Goal: Information Seeking & Learning: Learn about a topic

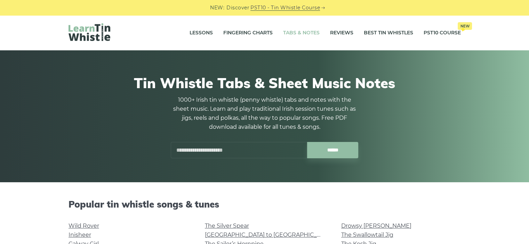
click at [204, 147] on input "text" at bounding box center [239, 150] width 136 height 16
click at [146, 144] on div "Tin Whistle Tabs & Sheet Music Notes 1000+ Irish tin whistle ([PERSON_NAME] whi…" at bounding box center [264, 116] width 392 height 117
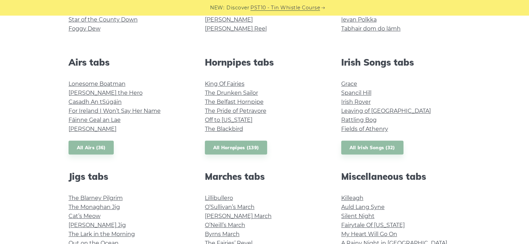
scroll to position [250, 0]
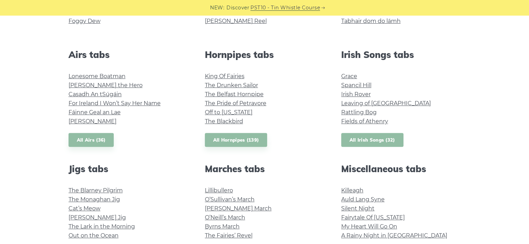
click at [373, 141] on link "All Irish Songs (32)" at bounding box center [372, 140] width 62 height 14
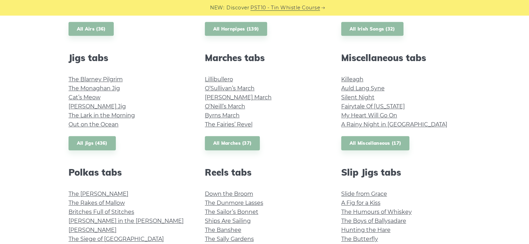
scroll to position [375, 0]
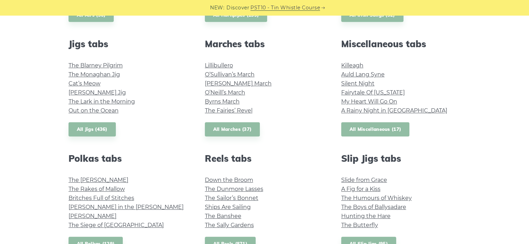
click at [366, 129] on link "All Miscellaneous (17)" at bounding box center [375, 129] width 68 height 14
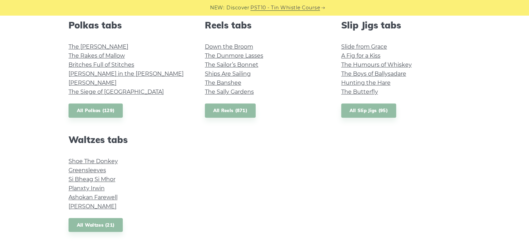
scroll to position [528, 0]
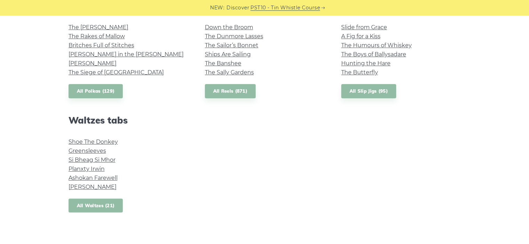
click at [103, 206] on link "All Waltzes (21)" at bounding box center [95, 206] width 55 height 14
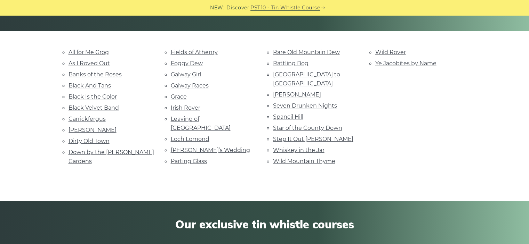
scroll to position [167, 0]
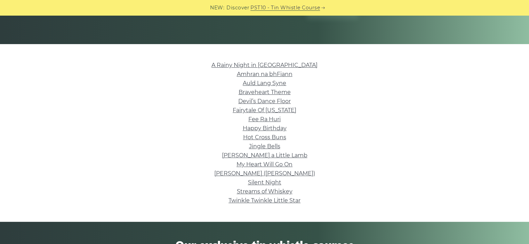
scroll to position [139, 0]
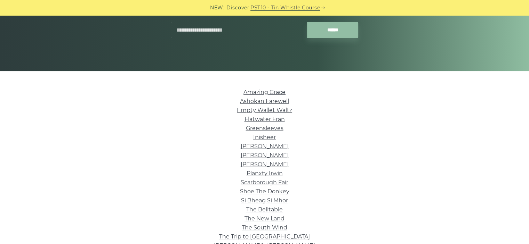
scroll to position [97, 0]
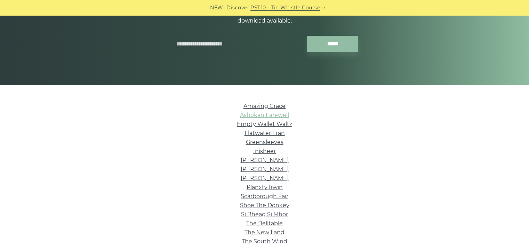
click at [256, 116] on link "Ashokan Farewell" at bounding box center [264, 115] width 49 height 7
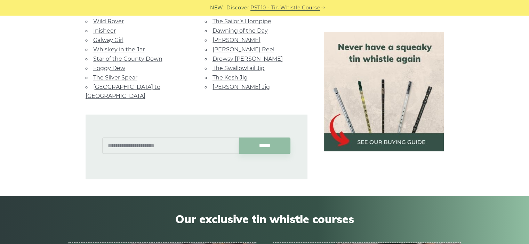
scroll to position [598, 0]
